Goal: Obtain resource: Obtain resource

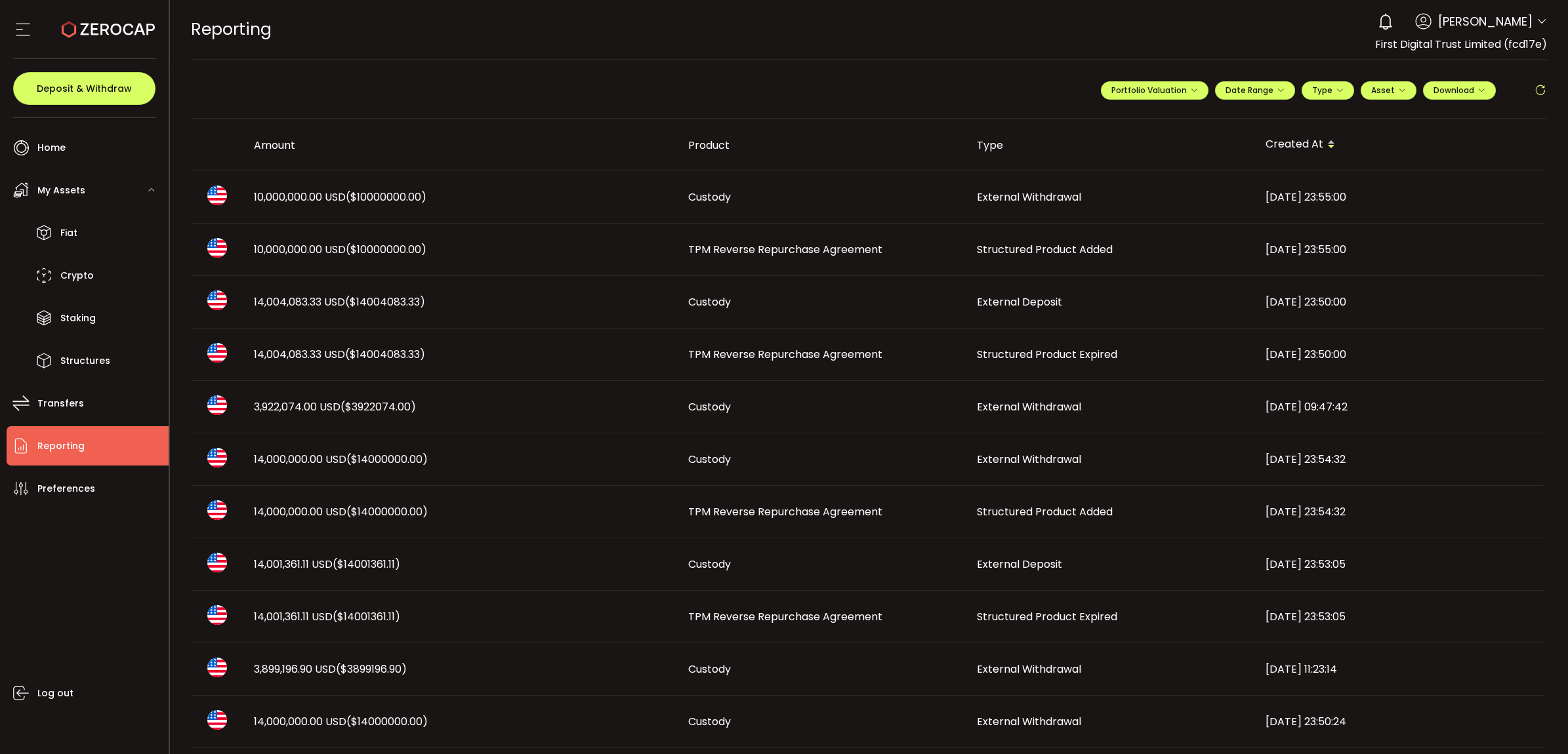
click at [792, 244] on span "TPM Reverse Repurchase Agreement" at bounding box center [786, 250] width 194 height 15
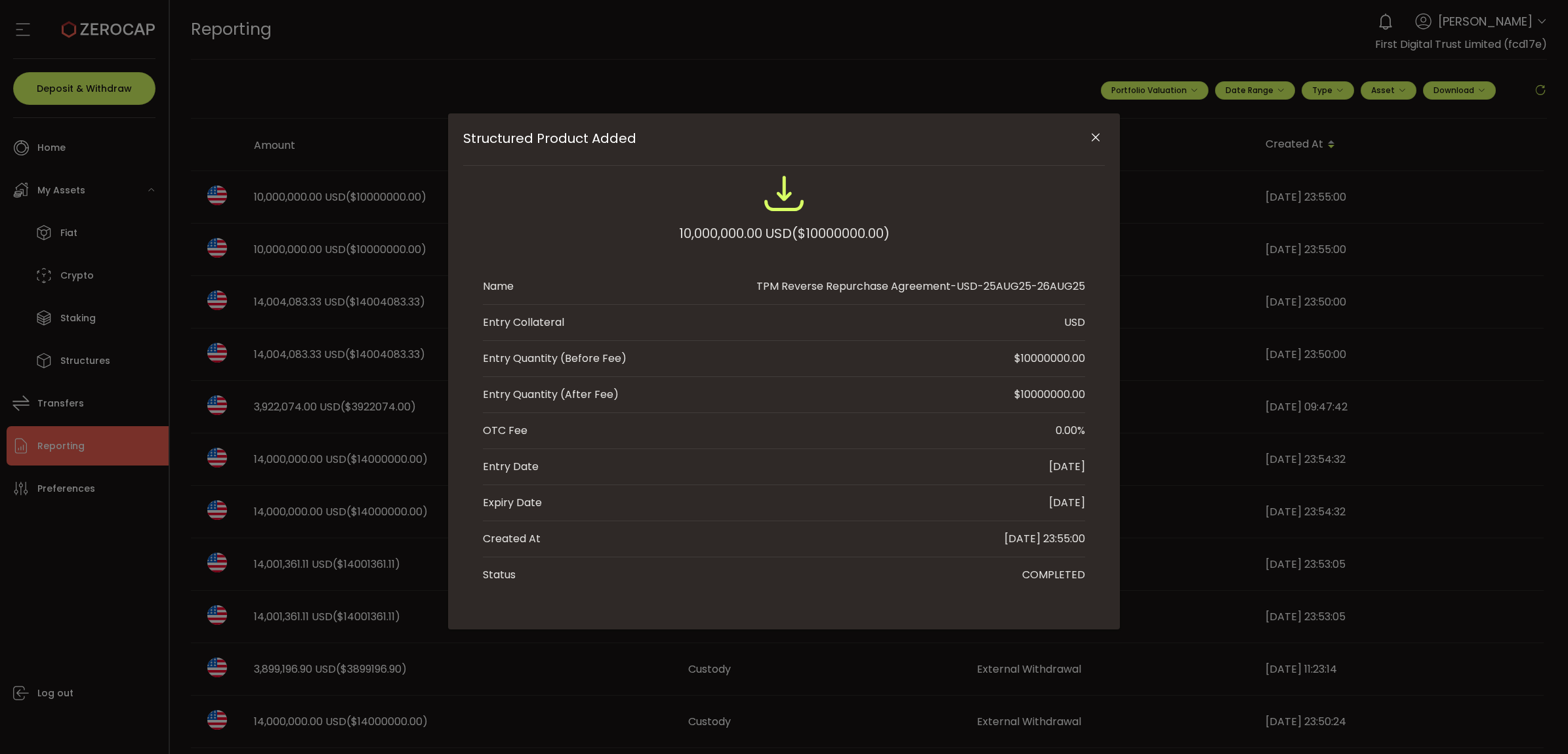
click at [338, 352] on div "Structured Product Added 10,000,000.00 USD ($10000000.00) Name TPM Reverse Repu…" at bounding box center [784, 377] width 1568 height 754
click at [1106, 123] on div "Structured Product Added 10,000,000.00 USD ($10000000.00) Name TPM Reverse Repu…" at bounding box center [783, 372] width 672 height 516
click at [1097, 135] on icon "Close" at bounding box center [1095, 138] width 13 height 13
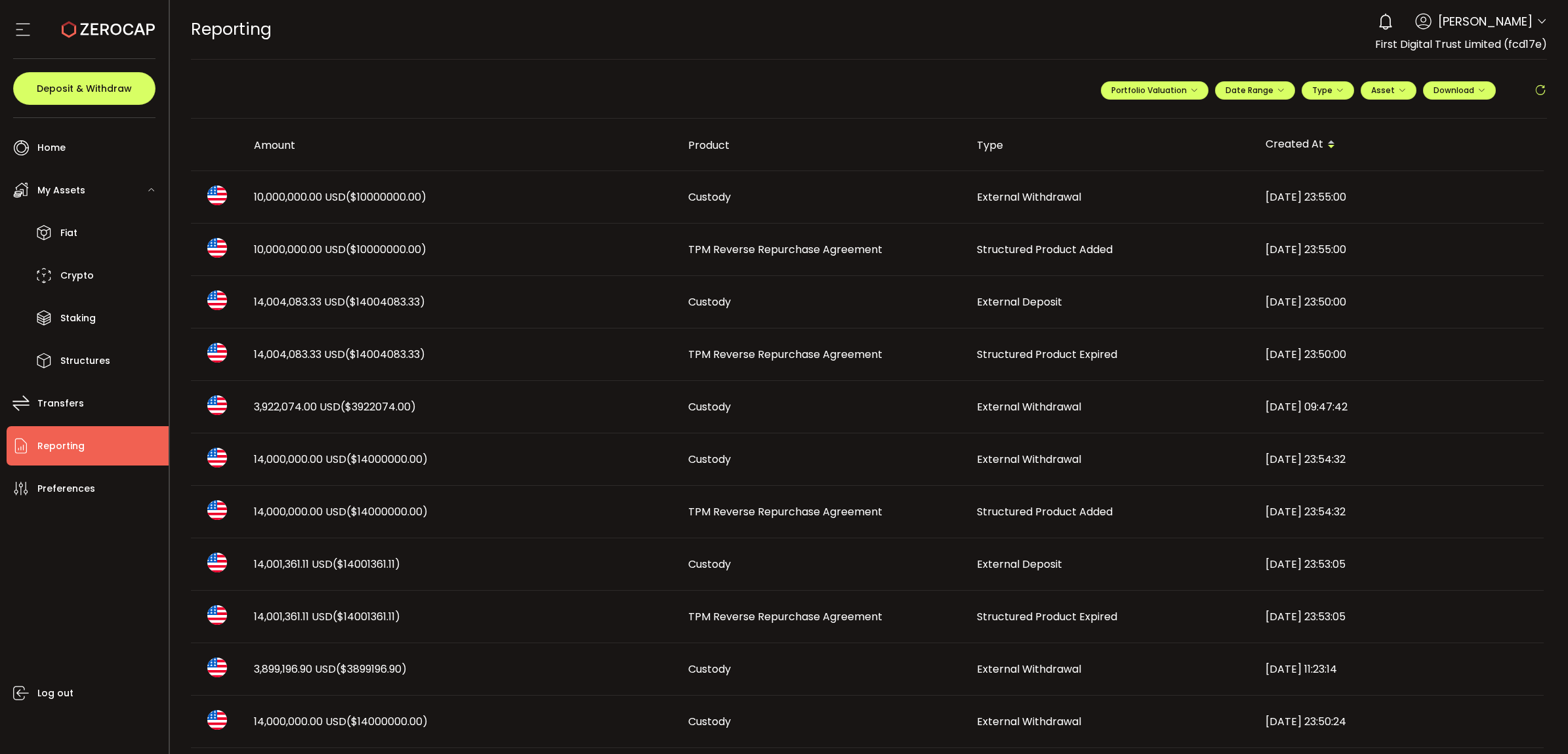
click at [445, 249] on div "10,000,000.00 USD ($10000000.00)" at bounding box center [461, 250] width 434 height 15
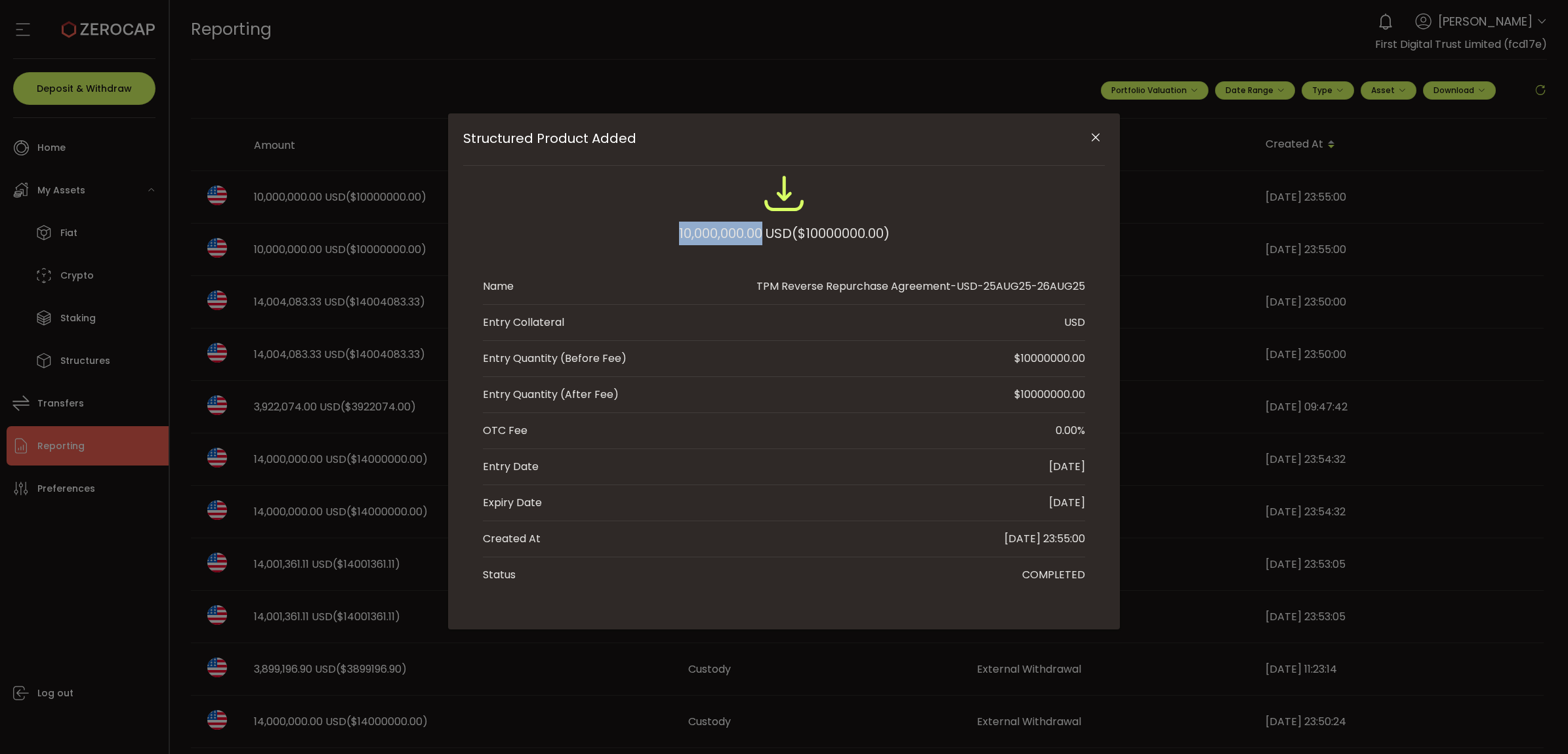
drag, startPoint x: 745, startPoint y: 235, endPoint x: 659, endPoint y: 234, distance: 86.0
click at [659, 234] on div "10,000,000.00 USD ($10000000.00)" at bounding box center [784, 215] width 602 height 86
copy div "10,000,000.00"
click at [1133, 420] on div "Structured Product Added 10,000,000.00 USD ($10000000.00) Name TPM Reverse Repu…" at bounding box center [784, 377] width 1568 height 754
click at [1093, 146] on button "Close" at bounding box center [1096, 138] width 23 height 23
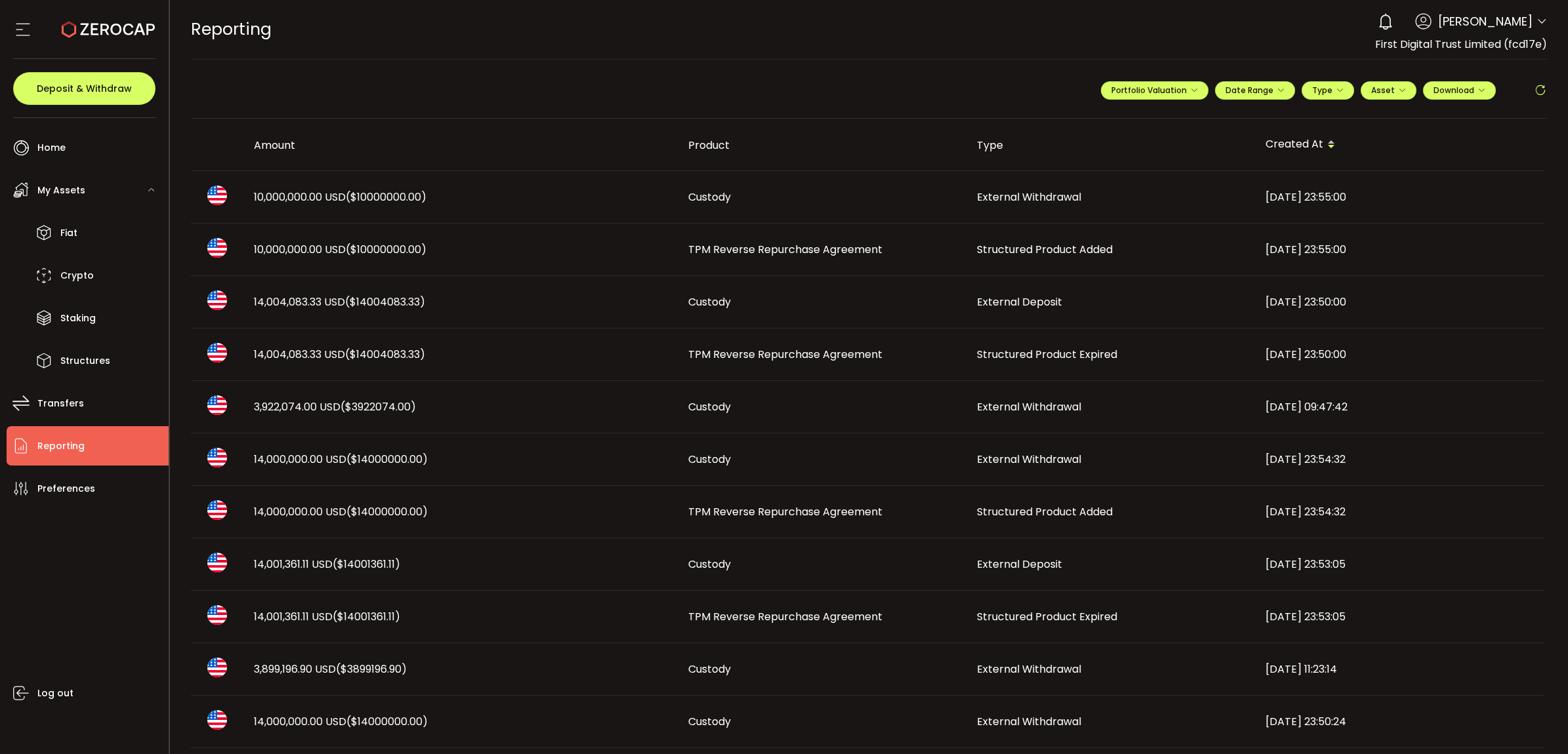
click at [1055, 352] on span "Structured Product Expired" at bounding box center [1048, 354] width 141 height 15
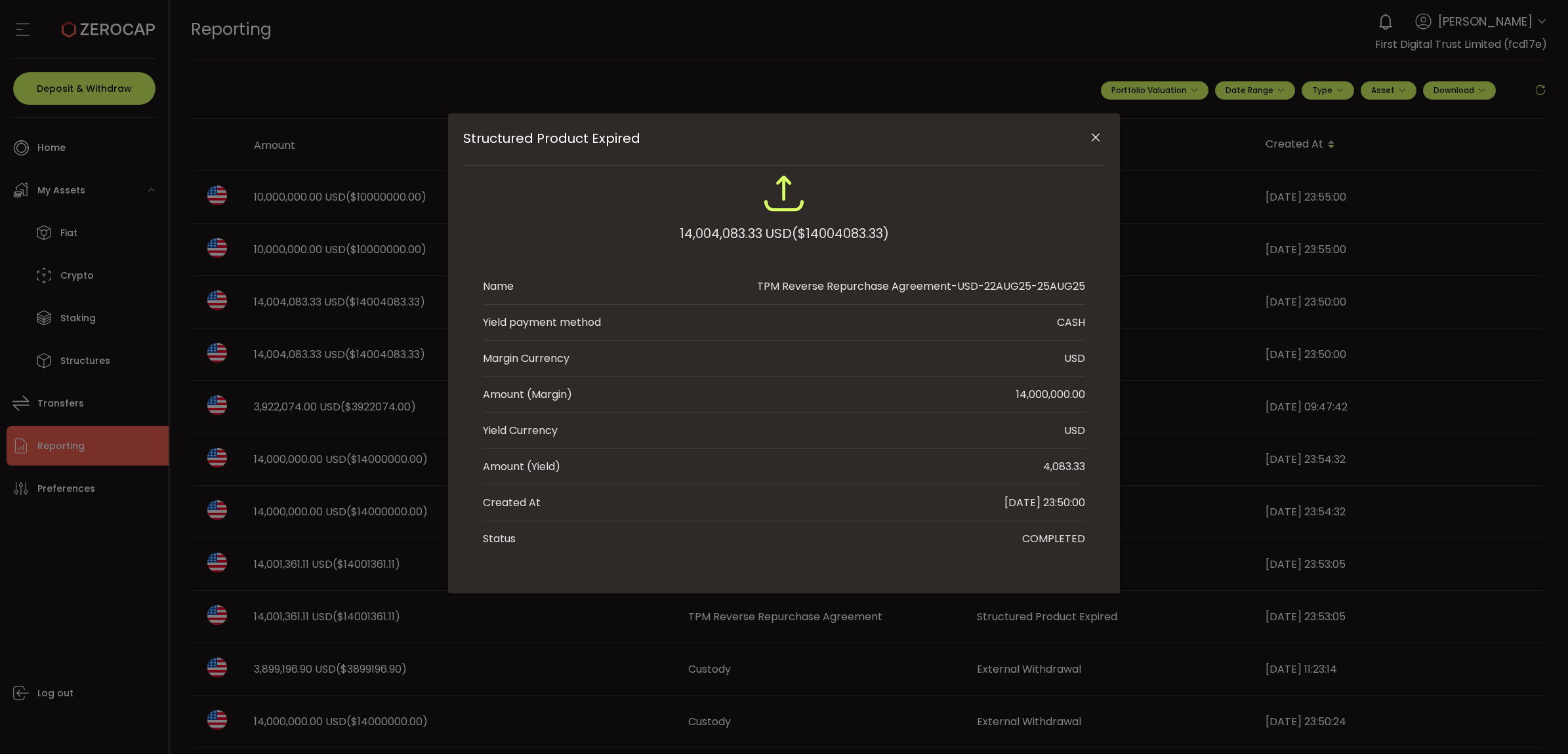
drag, startPoint x: 1045, startPoint y: 464, endPoint x: 1100, endPoint y: 460, distance: 55.1
click at [1100, 460] on div "14,004,083.33 USD ($14004083.33) Name TPM Reverse Repurchase Agreement-USD-22AU…" at bounding box center [784, 364] width 642 height 384
copy div "4,083.33"
drag, startPoint x: 868, startPoint y: 675, endPoint x: 857, endPoint y: 674, distance: 11.0
click at [868, 675] on div "Structured Product Expired 14,004,083.33 USD ($14004083.33) Name TPM Reverse Re…" at bounding box center [784, 377] width 1568 height 754
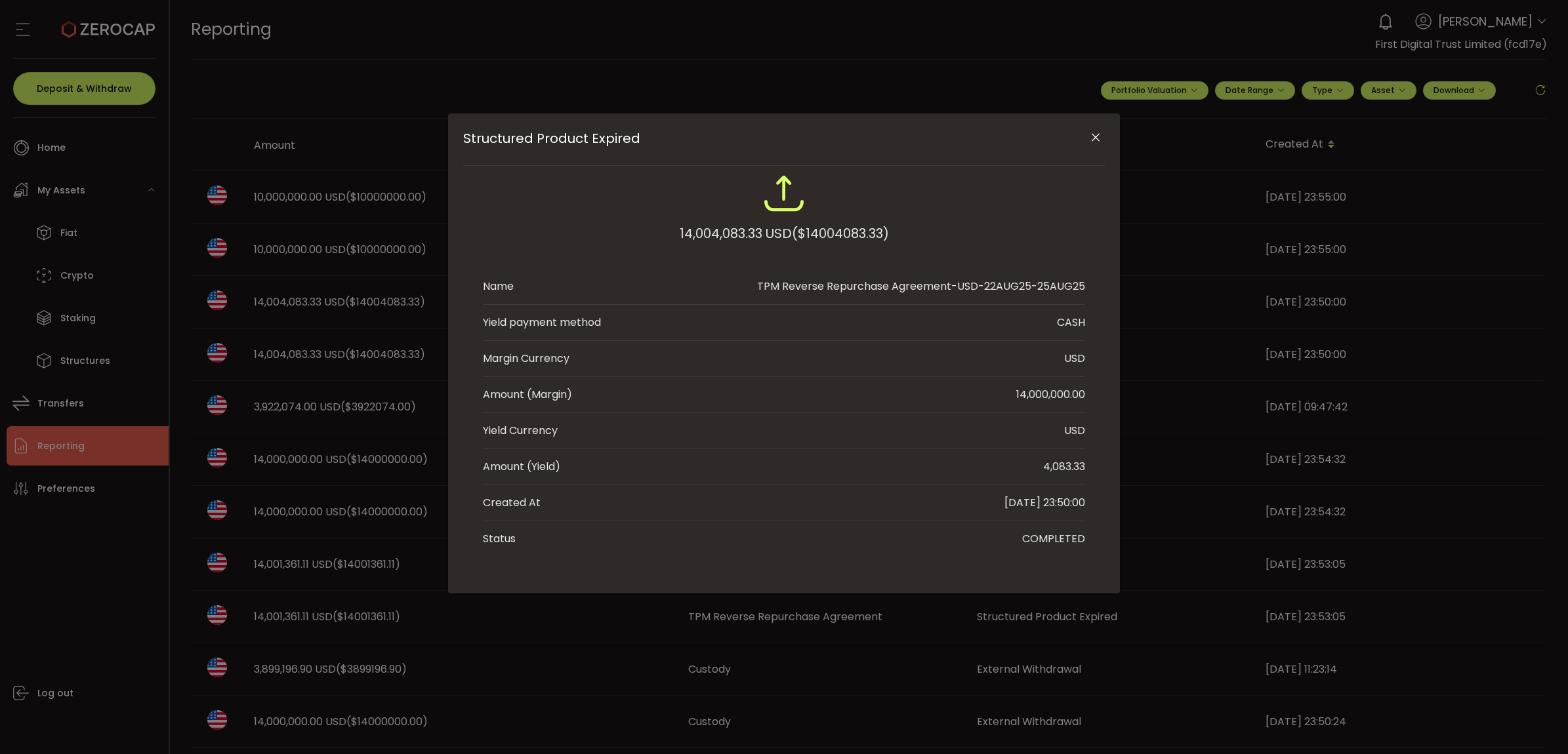
click at [1089, 139] on icon "Close" at bounding box center [1095, 138] width 13 height 13
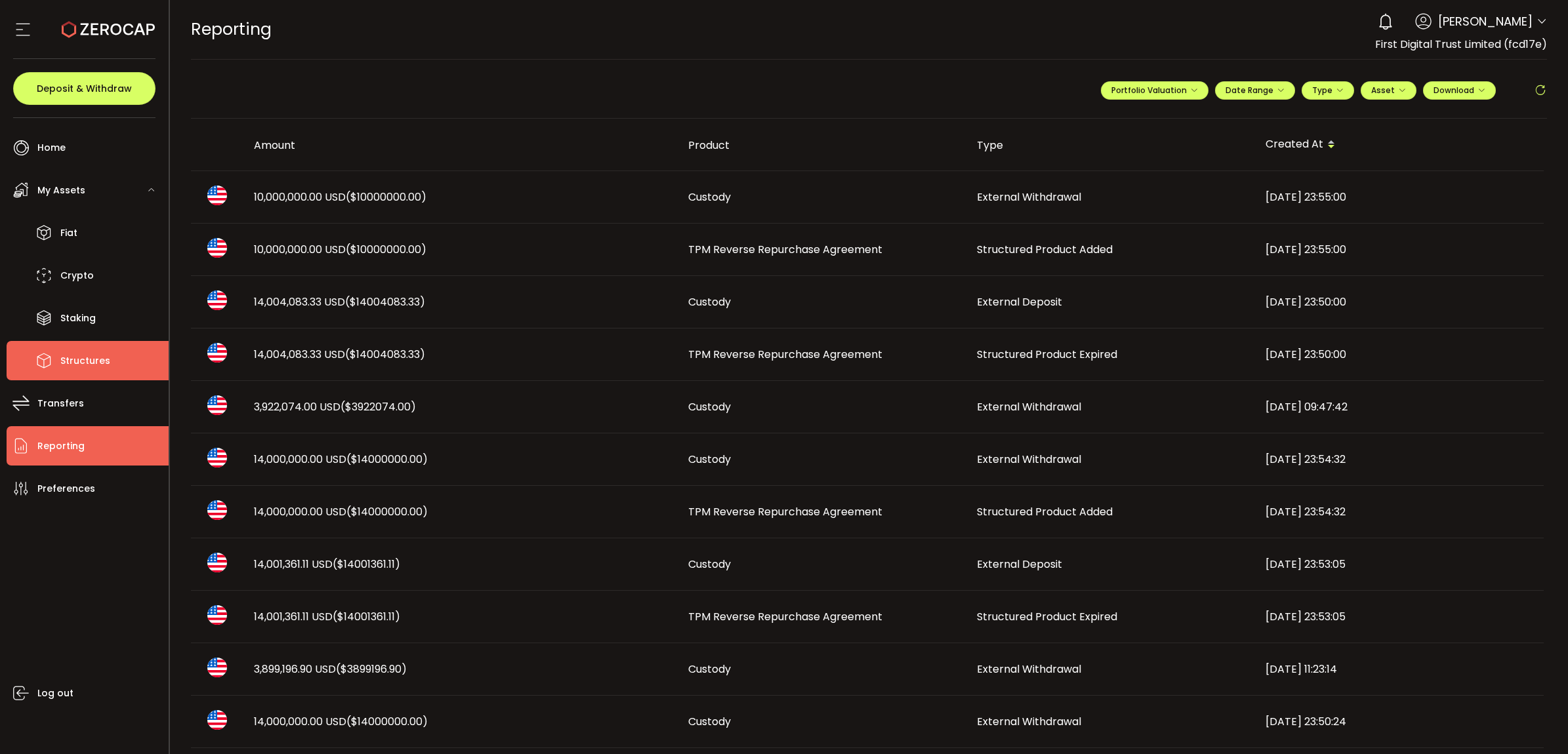
click at [86, 367] on span "Structures" at bounding box center [85, 361] width 50 height 19
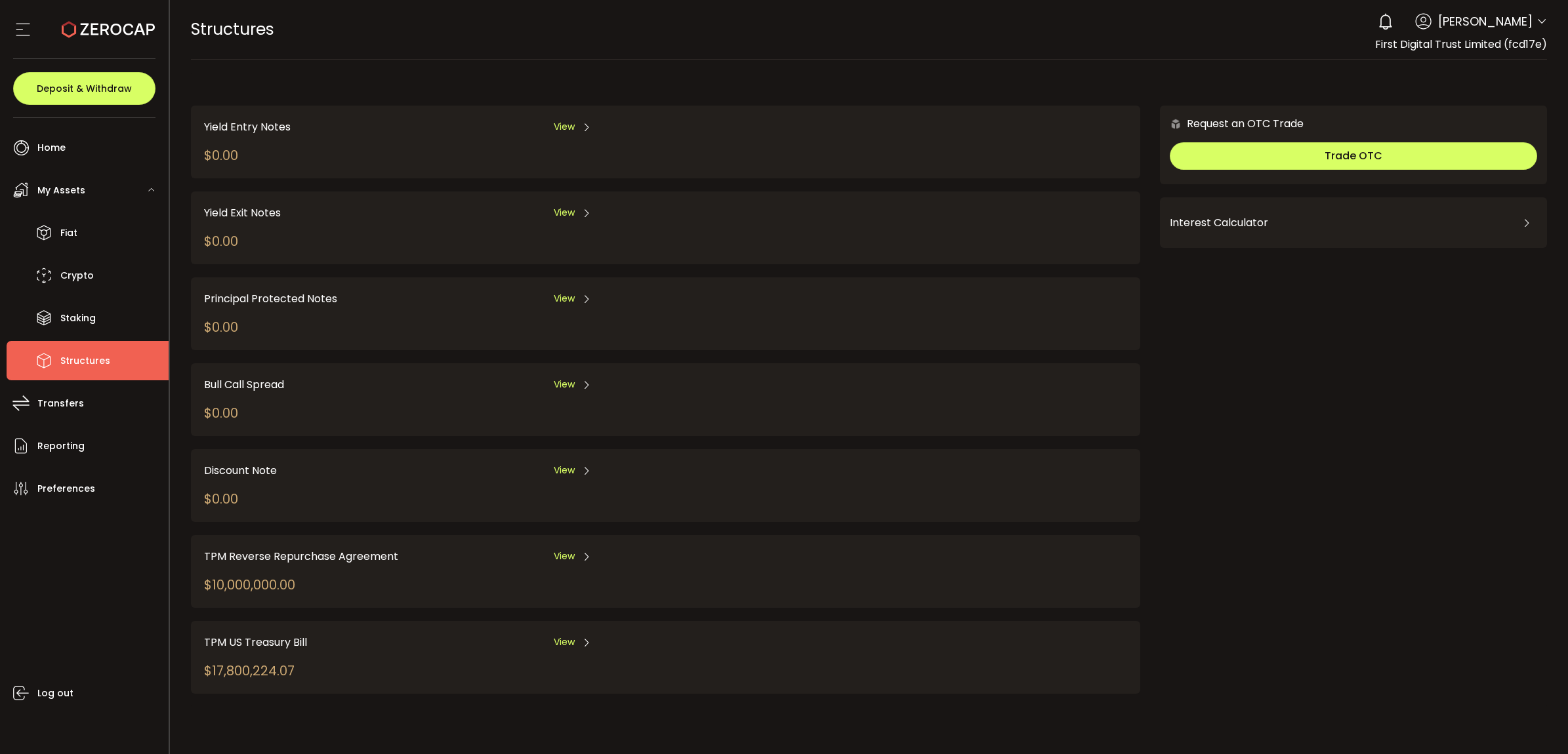
click at [565, 558] on span "View" at bounding box center [564, 557] width 21 height 14
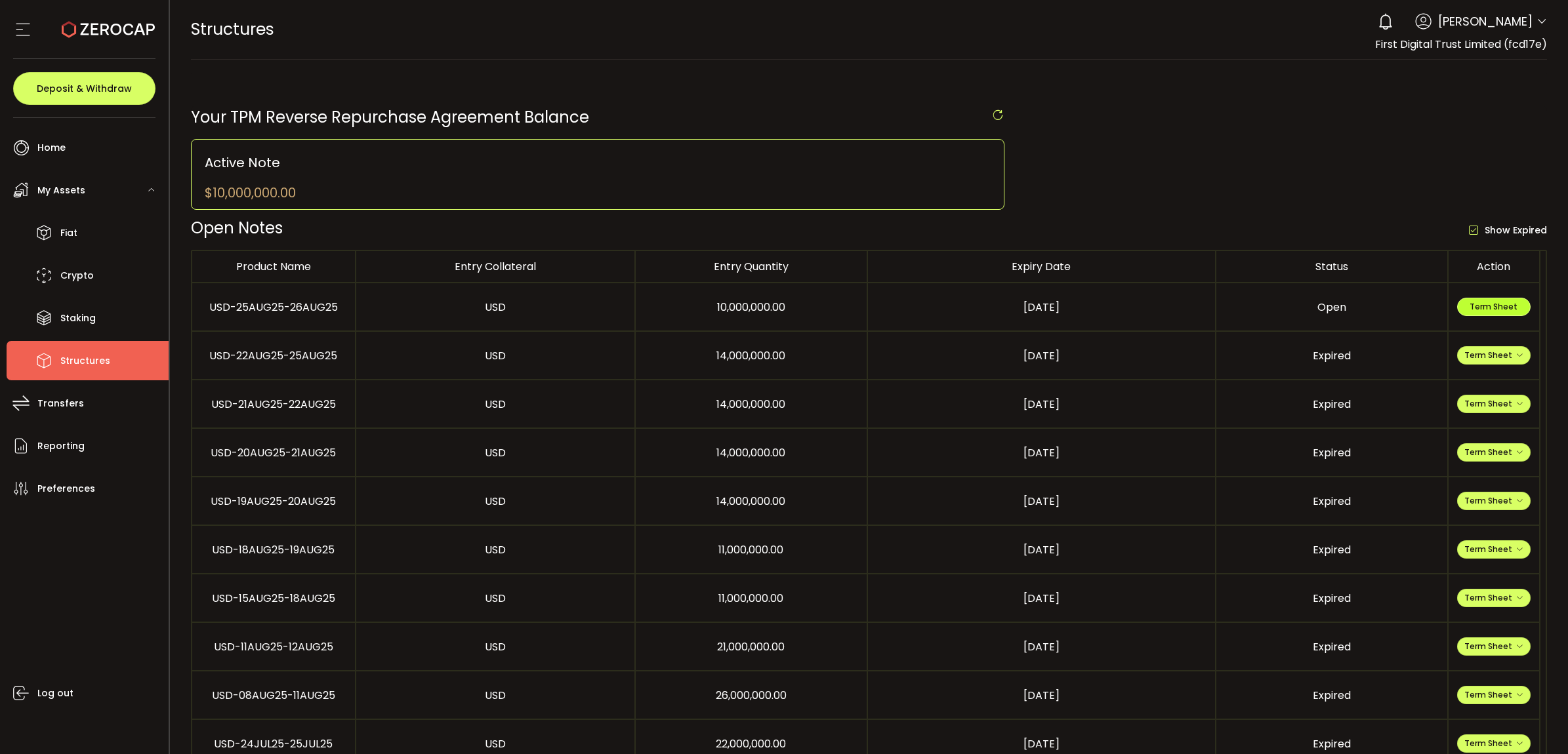
click at [1507, 316] on button "Term Sheet" at bounding box center [1494, 307] width 73 height 18
click at [44, 233] on icon at bounding box center [44, 233] width 20 height 20
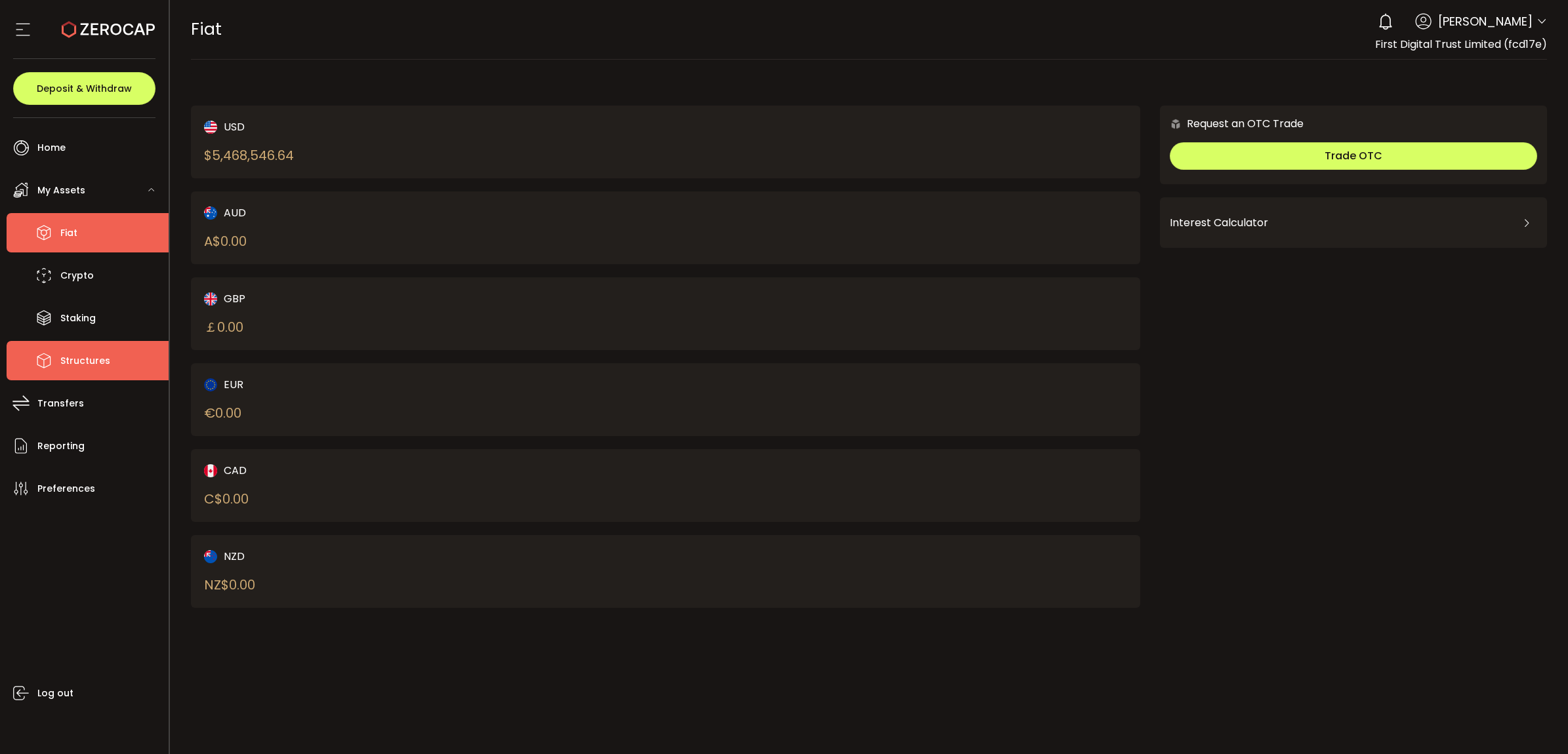
click at [96, 361] on span "Structures" at bounding box center [85, 361] width 50 height 19
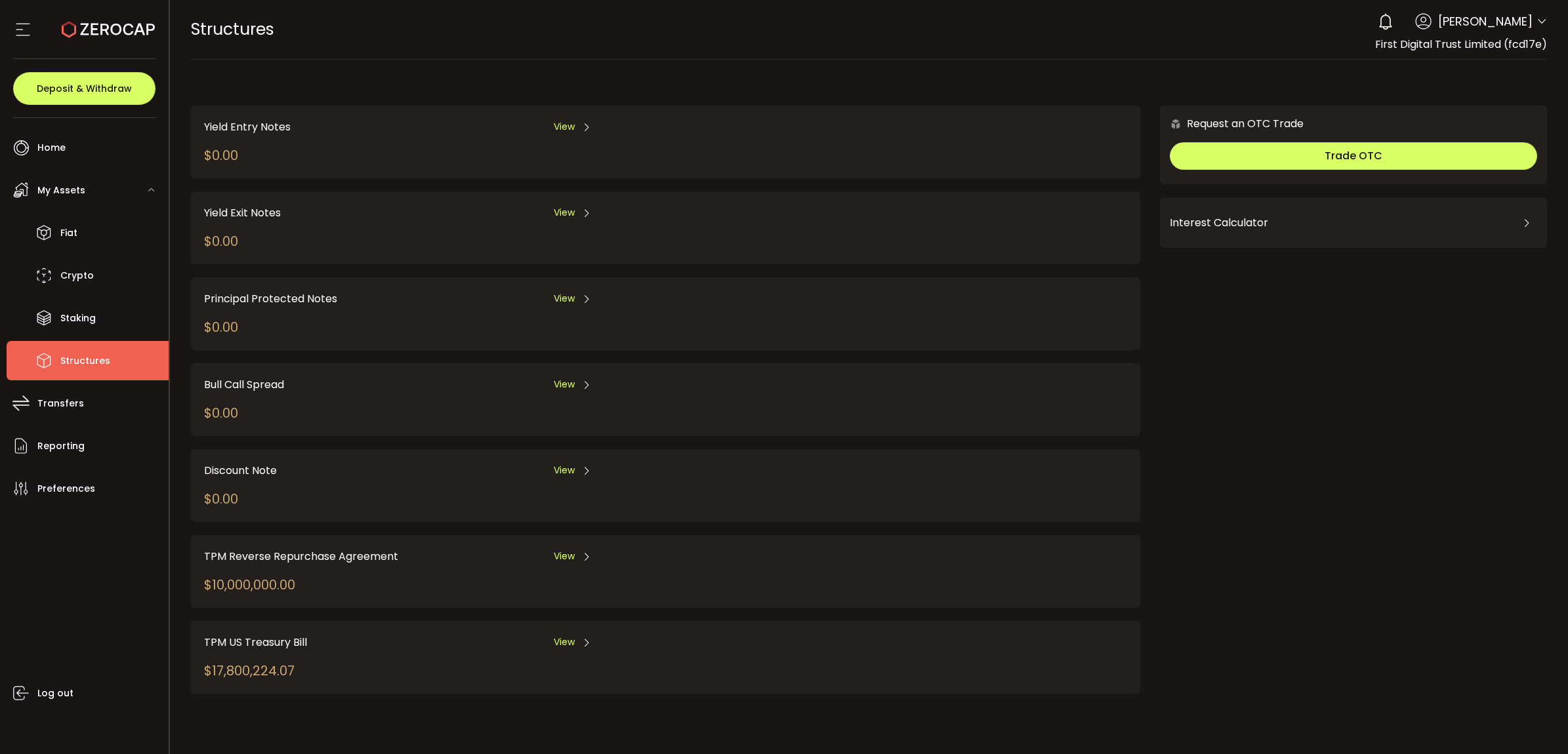
click at [582, 555] on icon at bounding box center [587, 557] width 11 height 11
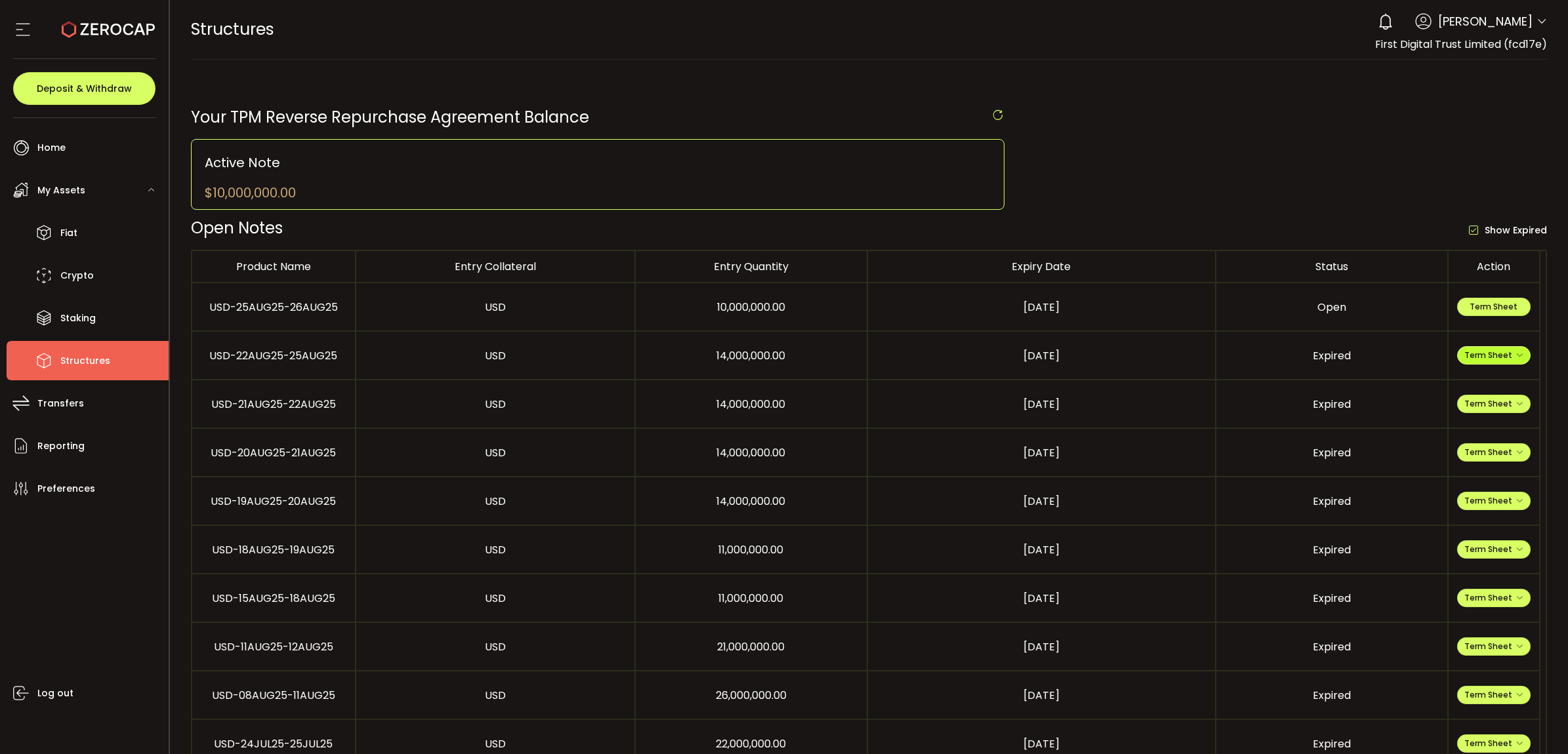
click at [1486, 361] on span "Term Sheet" at bounding box center [1494, 355] width 59 height 11
click at [1480, 429] on li "Expiry Term Sheet" at bounding box center [1494, 434] width 96 height 35
click at [66, 244] on li "Fiat" at bounding box center [88, 233] width 162 height 40
